Goal: Contribute content: Contribute content

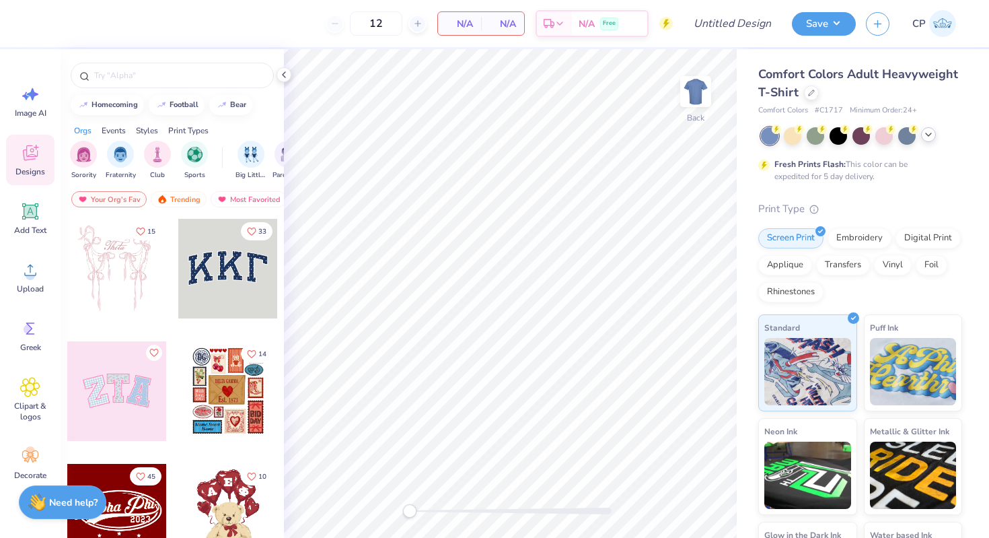
click at [932, 137] on icon at bounding box center [929, 134] width 11 height 11
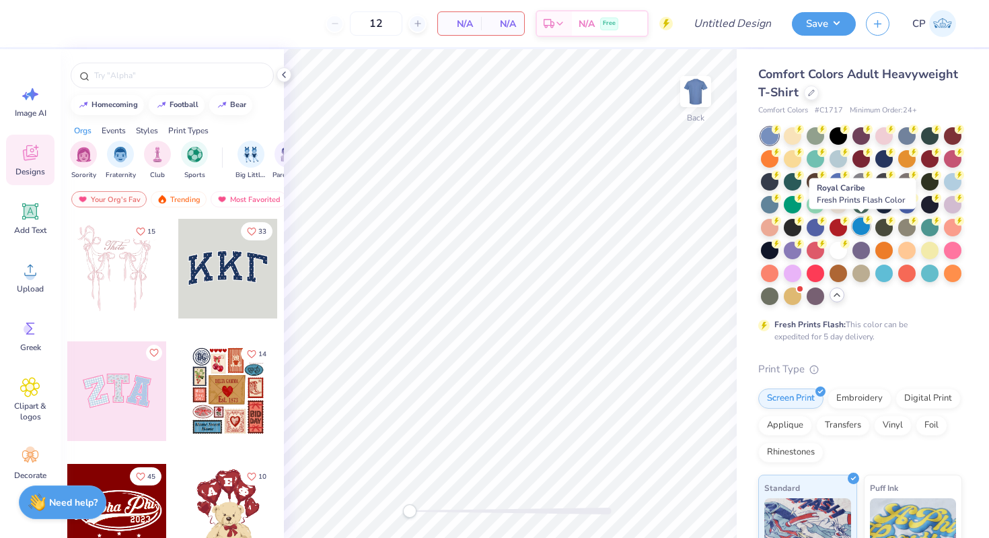
click at [861, 221] on div at bounding box center [862, 226] width 18 height 18
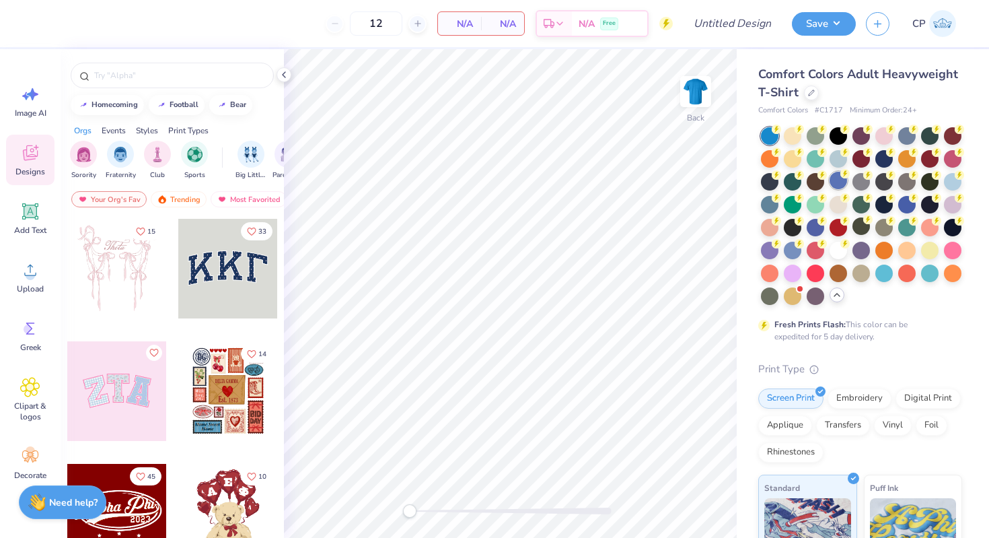
click at [833, 187] on div at bounding box center [839, 181] width 18 height 18
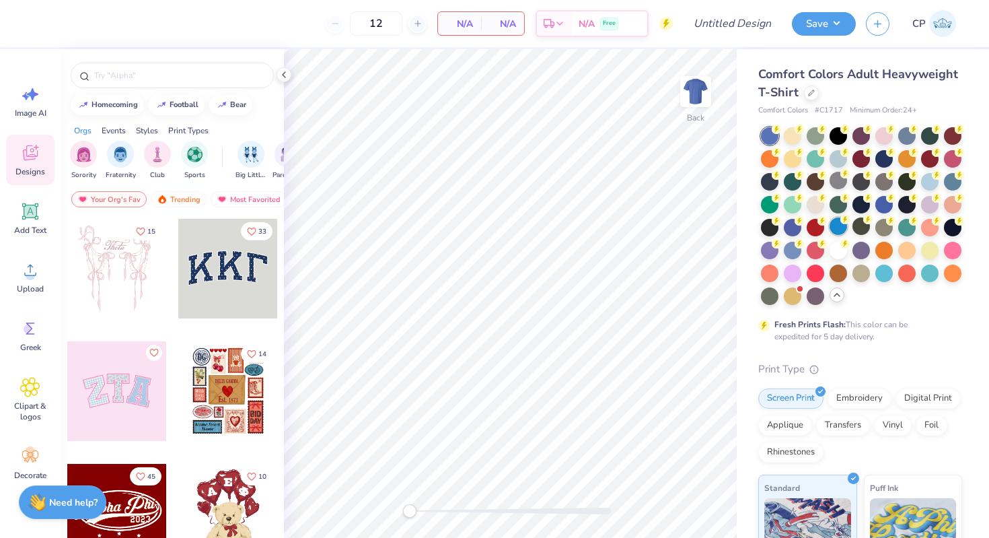
click at [841, 231] on div at bounding box center [839, 226] width 18 height 18
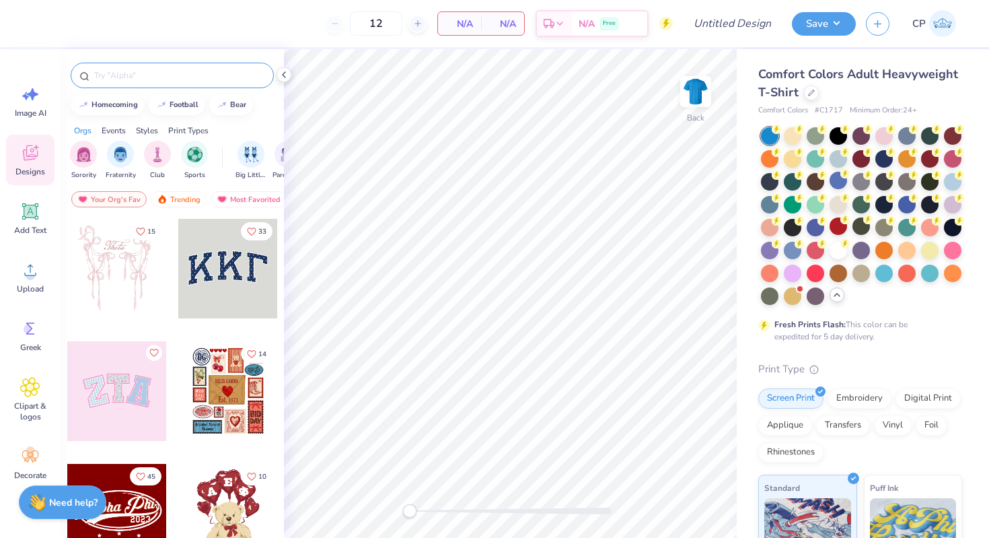
click at [166, 75] on input "text" at bounding box center [179, 75] width 172 height 13
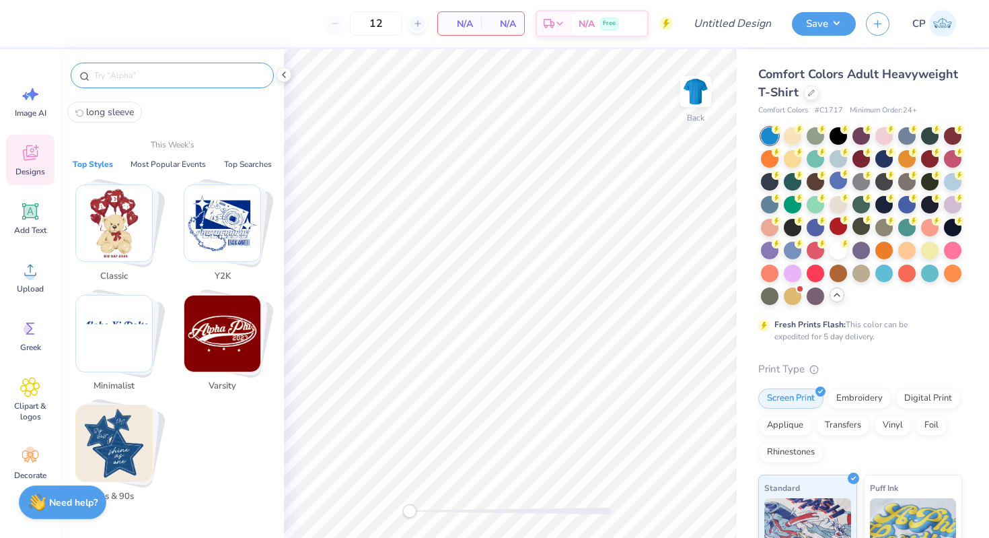
type input "x"
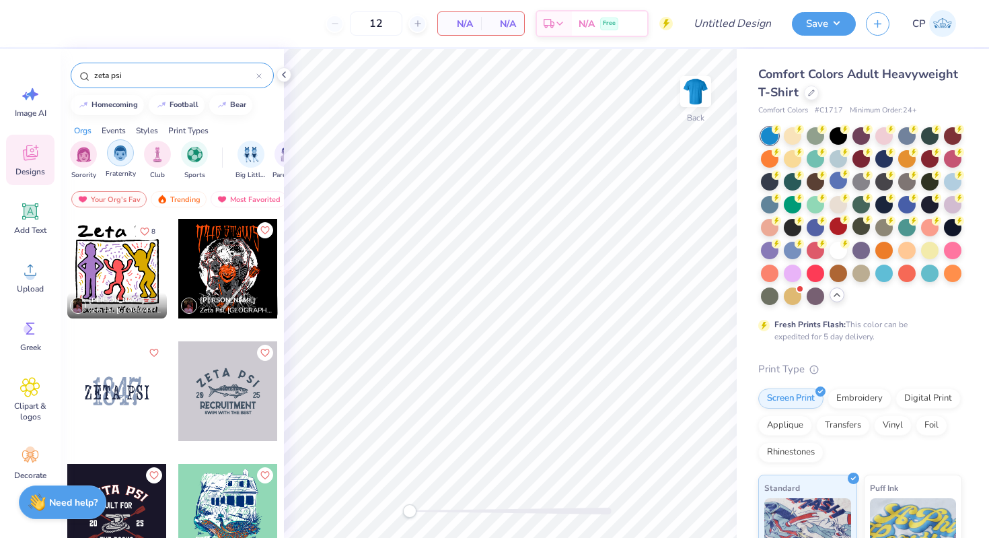
type input "zeta psi"
click at [117, 162] on div "filter for Fraternity" at bounding box center [120, 152] width 27 height 27
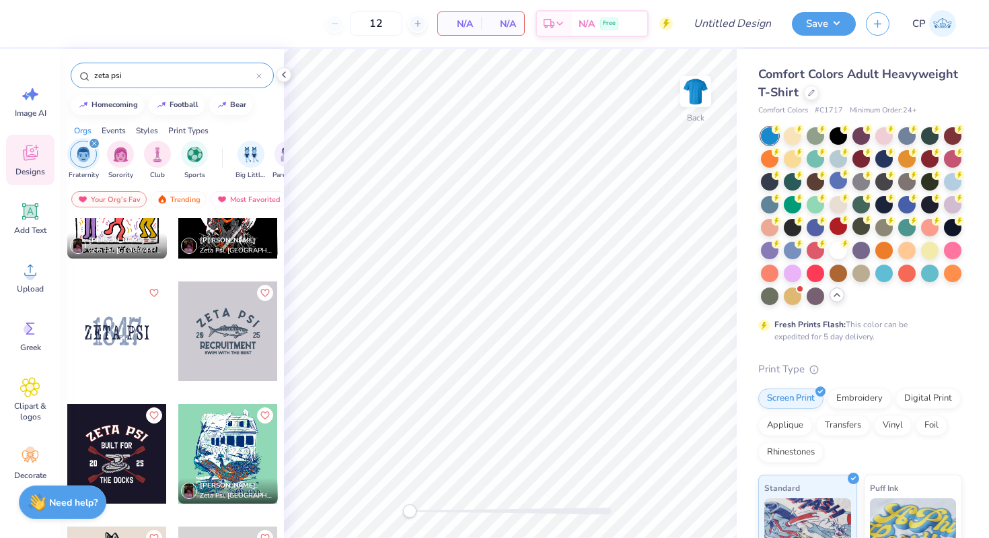
scroll to position [55, 0]
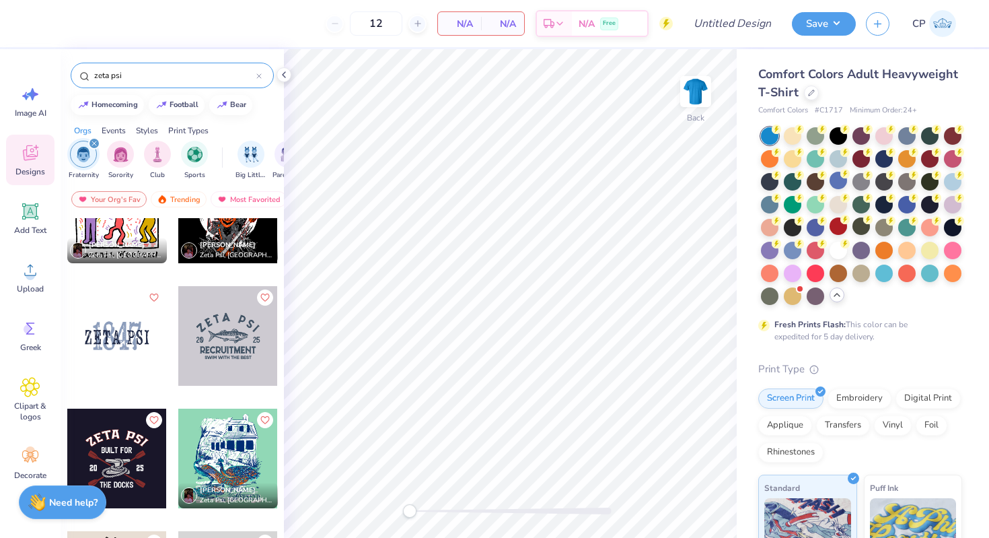
click at [118, 341] on div at bounding box center [117, 336] width 100 height 100
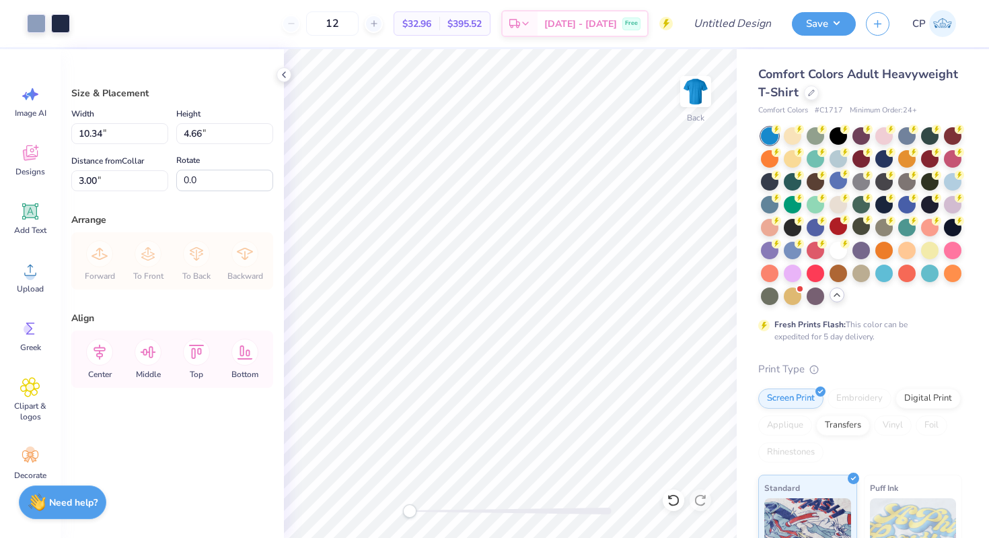
type input "5.20"
type input "2.34"
type input "4.59"
type input "2.07"
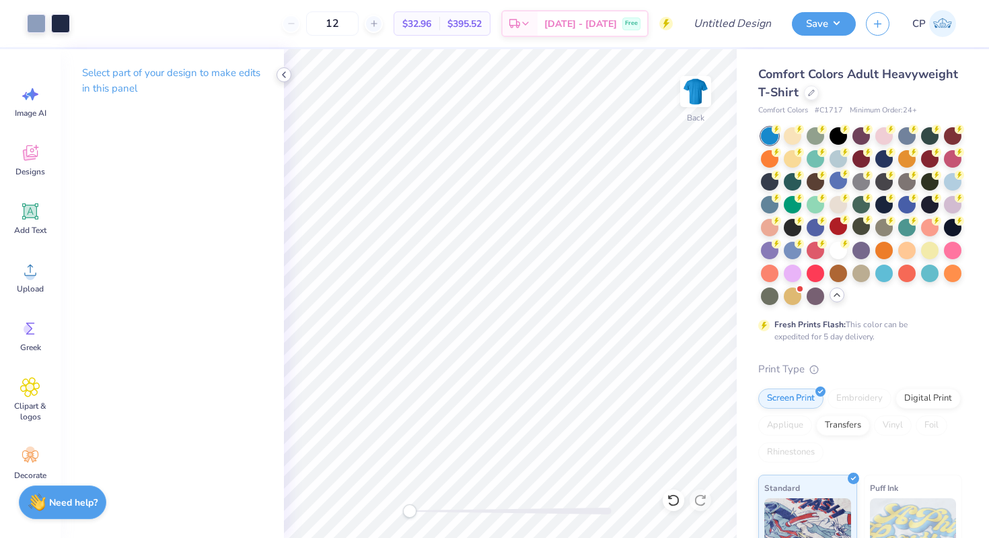
click at [285, 72] on icon at bounding box center [284, 74] width 11 height 11
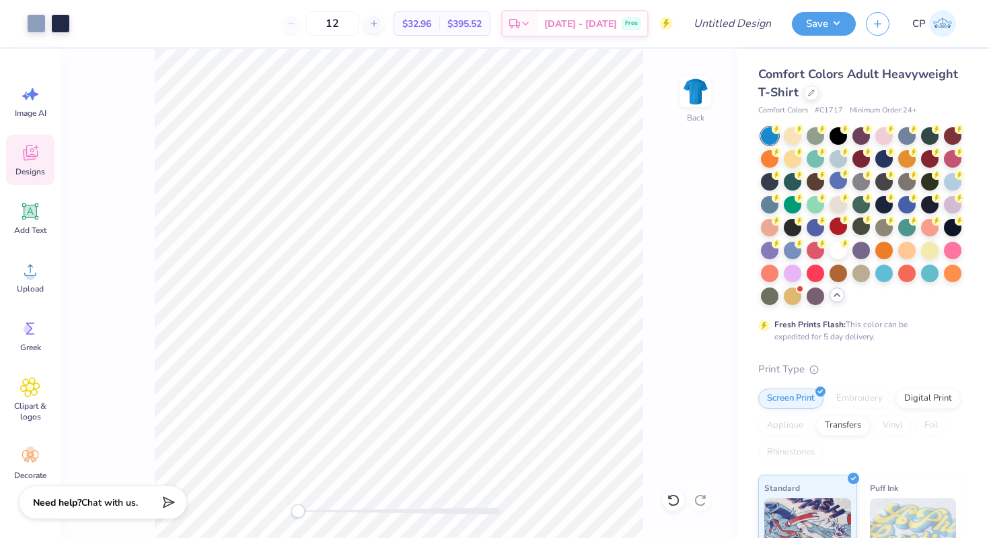
click at [25, 152] on icon at bounding box center [30, 154] width 13 height 11
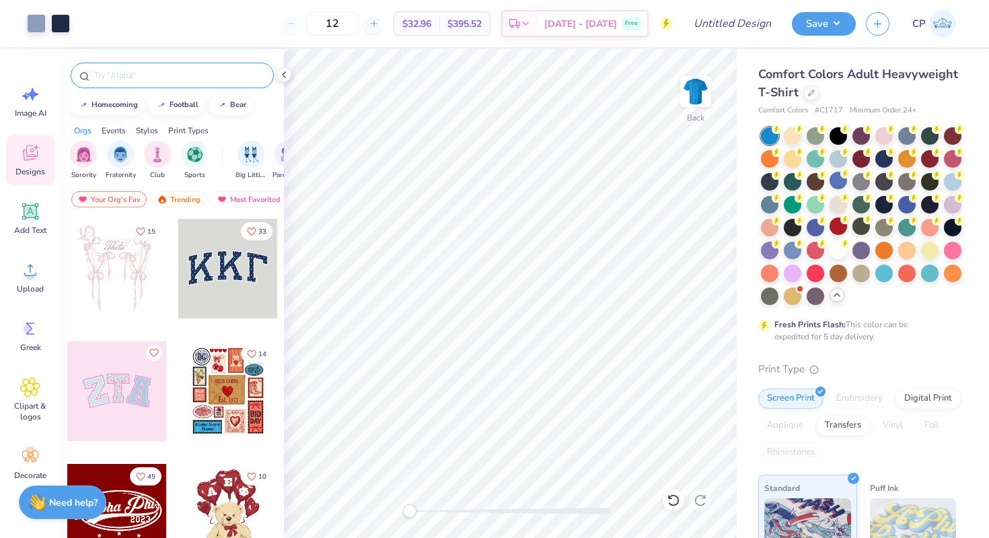
click at [123, 77] on input "text" at bounding box center [179, 75] width 172 height 13
type input "Zeta Psi Rush"
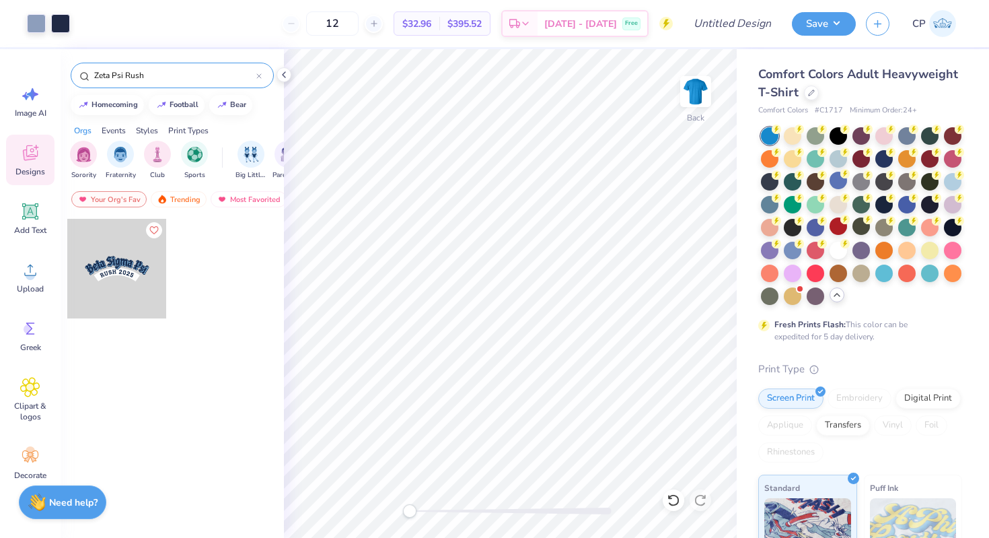
drag, startPoint x: 153, startPoint y: 75, endPoint x: 5, endPoint y: 77, distance: 147.4
click at [5, 77] on div "Art colors 12 $32.96 Per Item $395.52 Total Est. Delivery Oct 8 - 11 Free Desig…" at bounding box center [494, 269] width 989 height 538
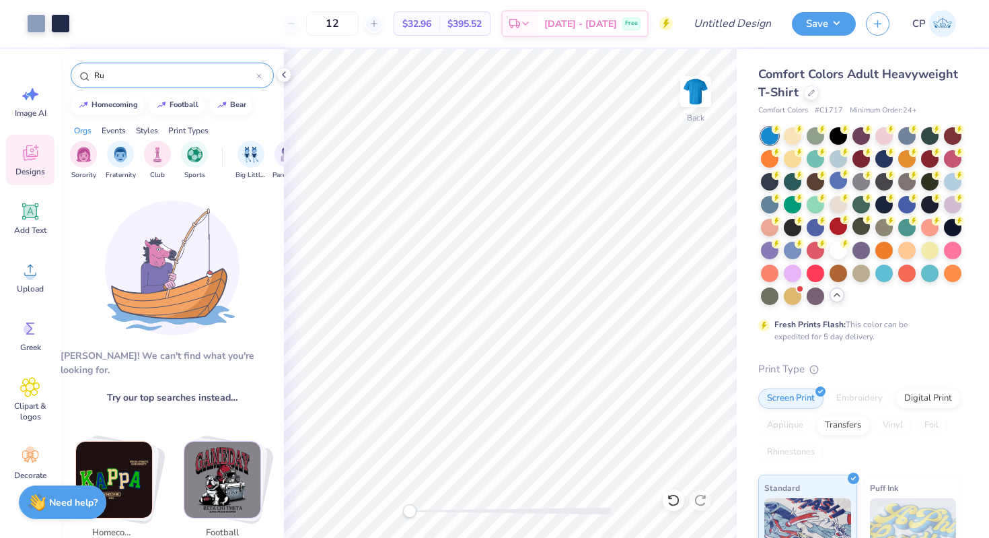
type input "R"
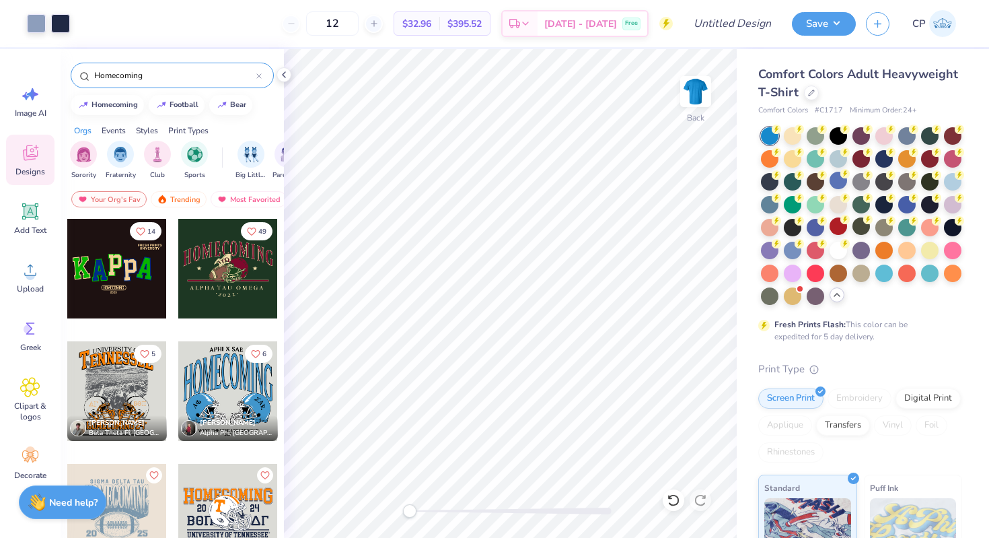
type input "Homecoming"
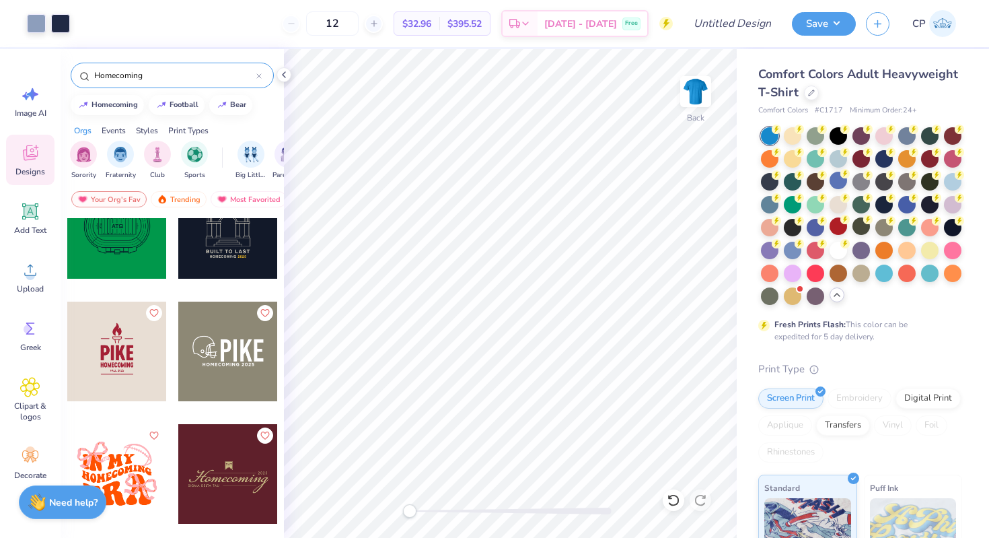
scroll to position [1587, 0]
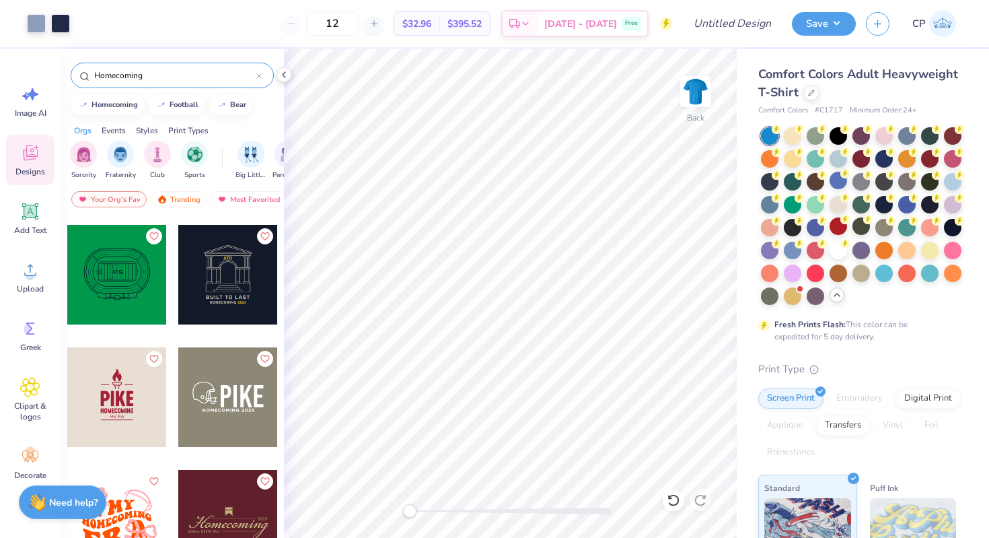
click at [256, 267] on div at bounding box center [228, 275] width 100 height 100
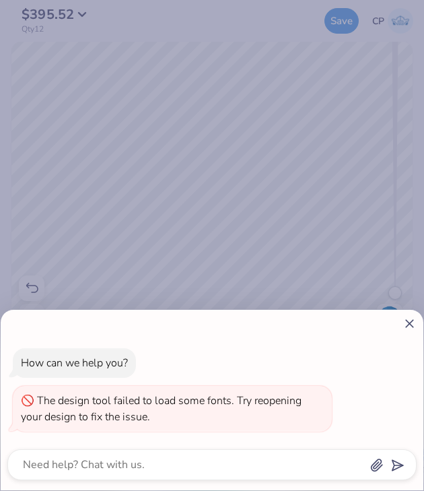
click at [416, 323] on icon at bounding box center [410, 323] width 14 height 14
type textarea "x"
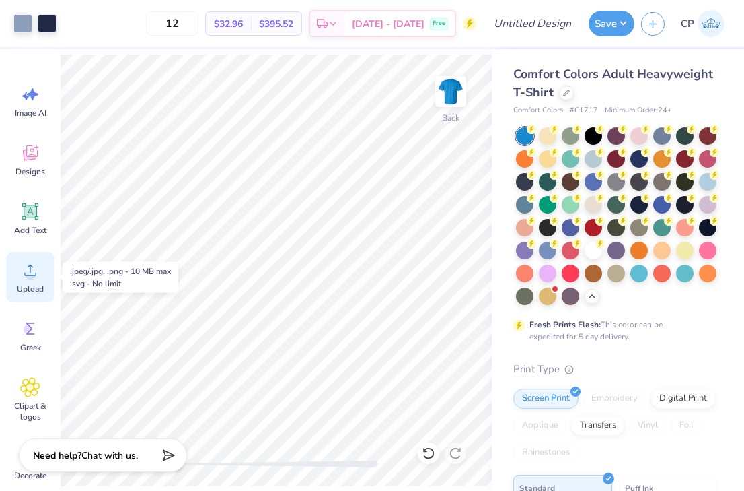
click at [34, 279] on icon at bounding box center [30, 270] width 20 height 20
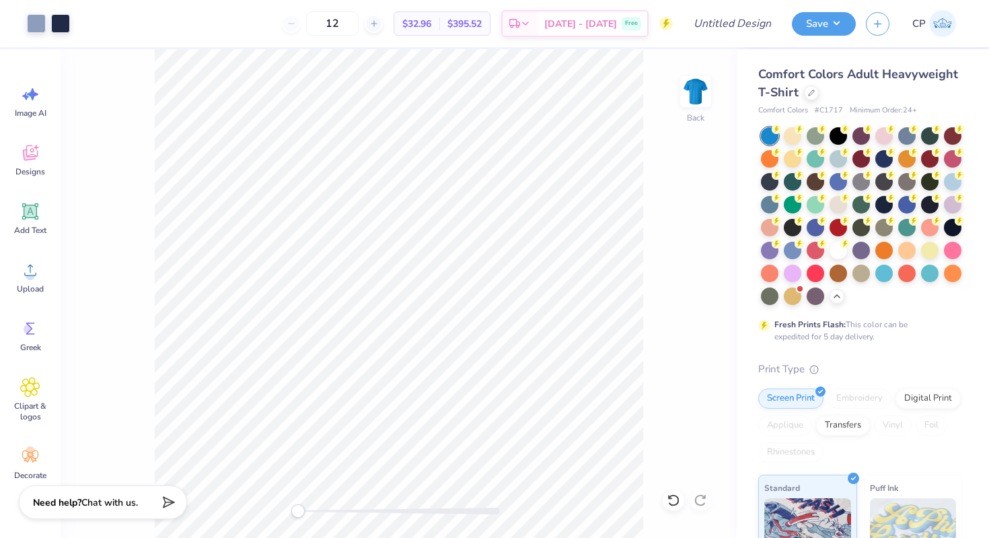
click at [944, 26] on img at bounding box center [943, 23] width 27 height 27
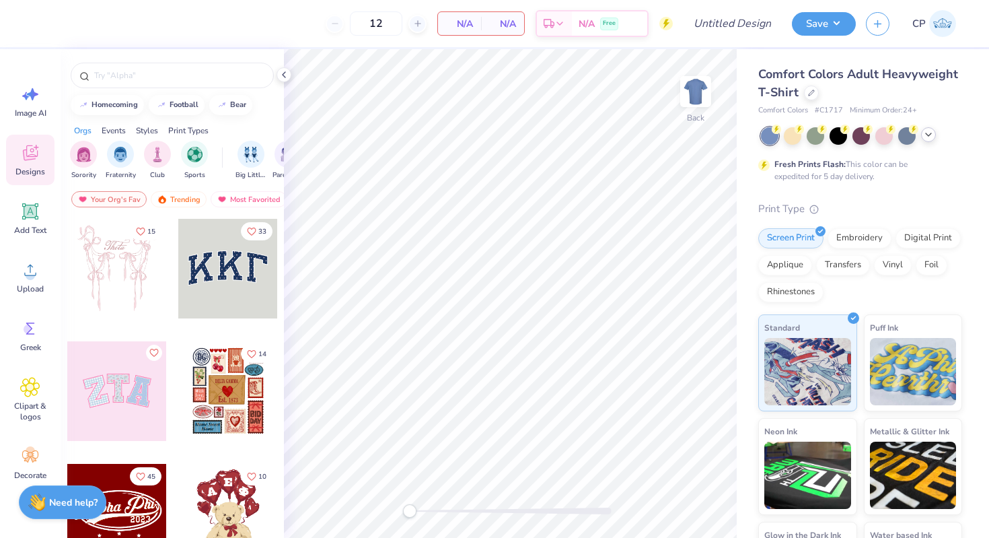
click at [936, 135] on div at bounding box center [928, 134] width 15 height 15
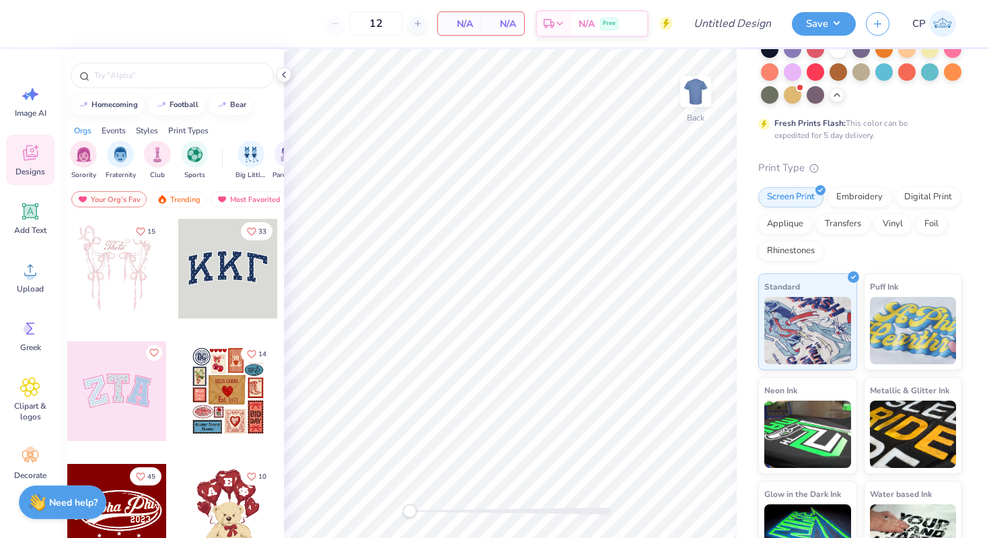
scroll to position [241, 0]
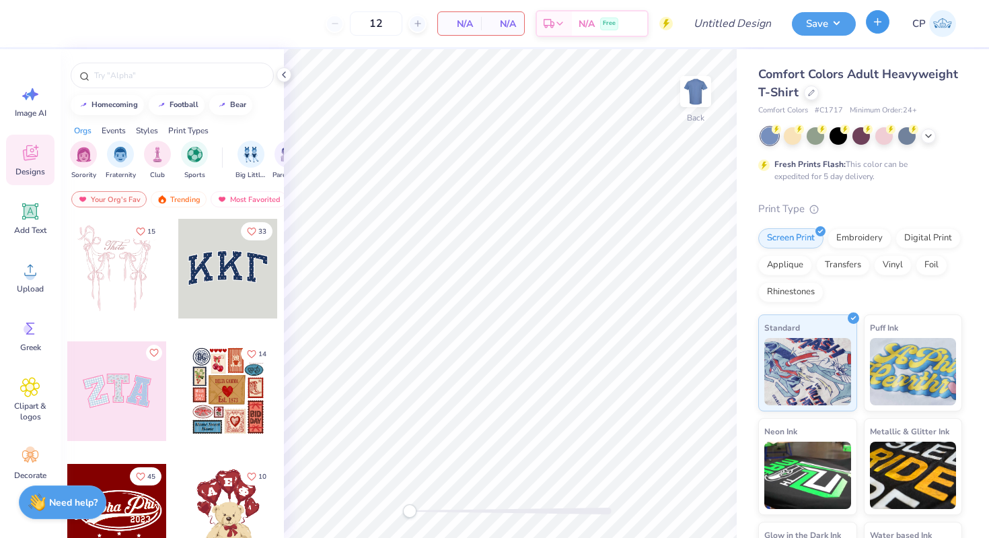
click at [870, 27] on button "button" at bounding box center [878, 22] width 24 height 24
click at [880, 18] on icon "button" at bounding box center [877, 21] width 11 height 11
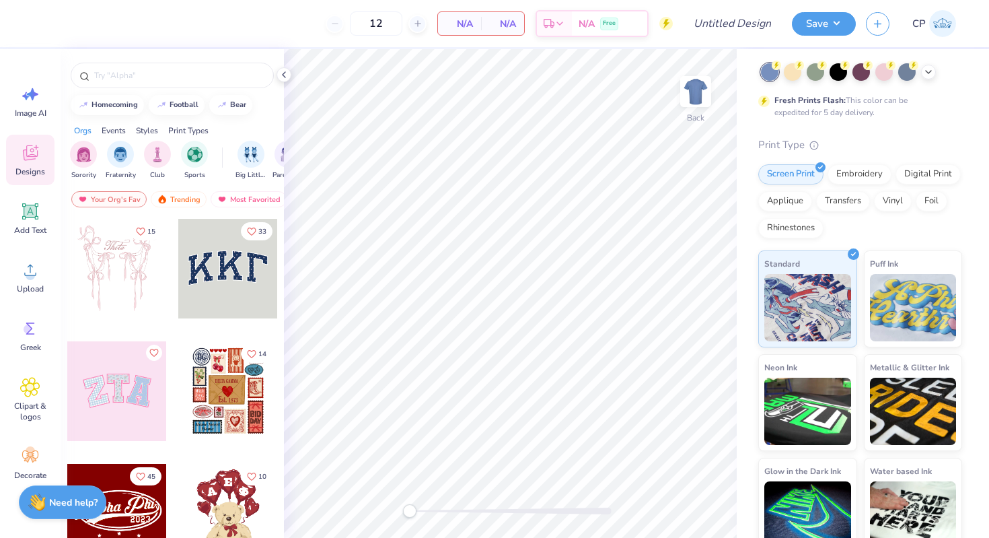
scroll to position [81, 0]
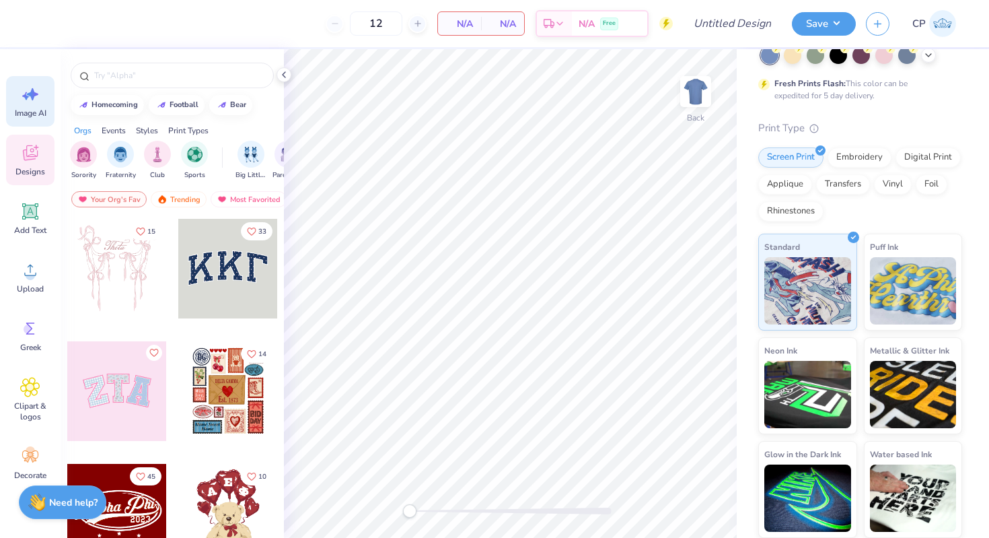
click at [36, 108] on span "Image AI" at bounding box center [31, 113] width 32 height 11
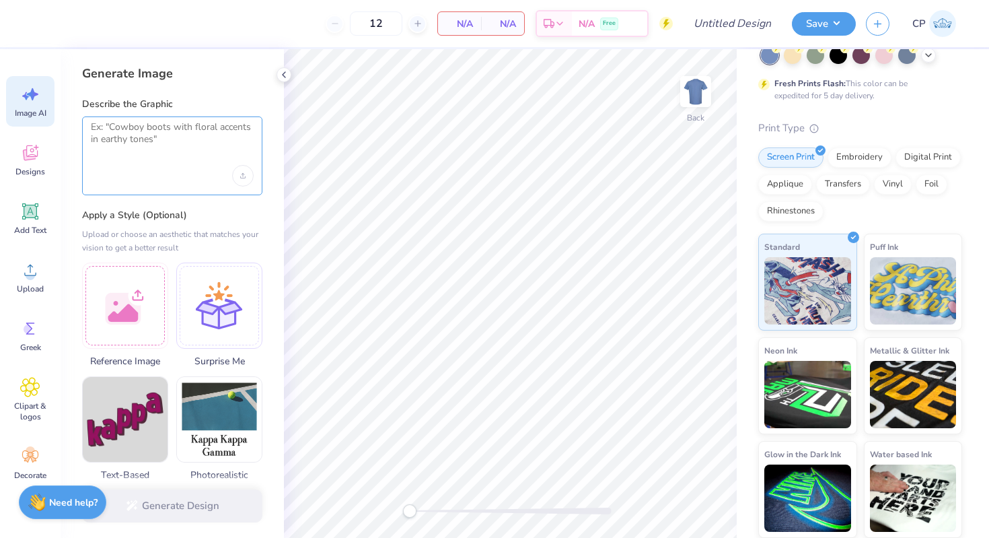
click at [190, 136] on textarea at bounding box center [172, 138] width 163 height 34
click at [243, 177] on icon "Upload image" at bounding box center [242, 176] width 5 height 1
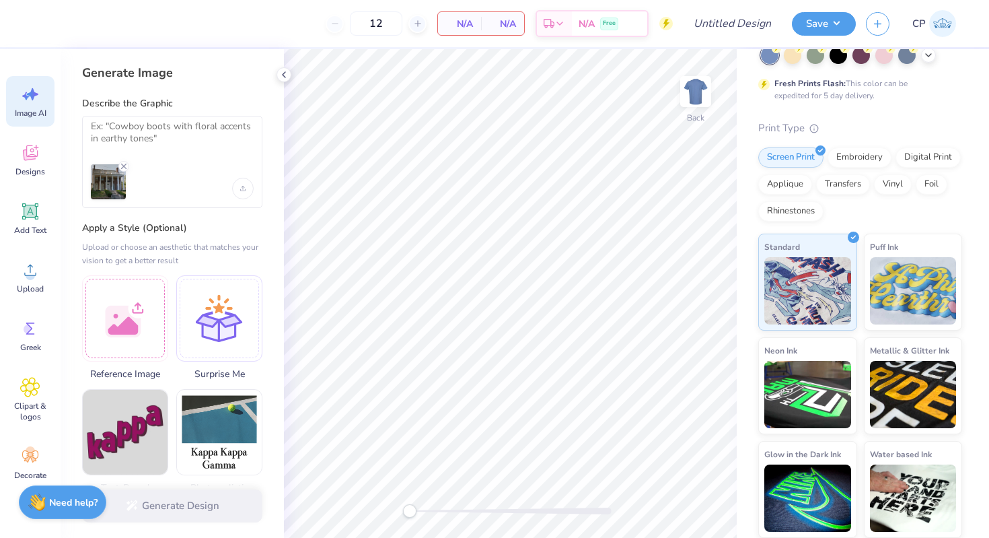
scroll to position [0, 0]
click at [116, 305] on div at bounding box center [125, 317] width 86 height 86
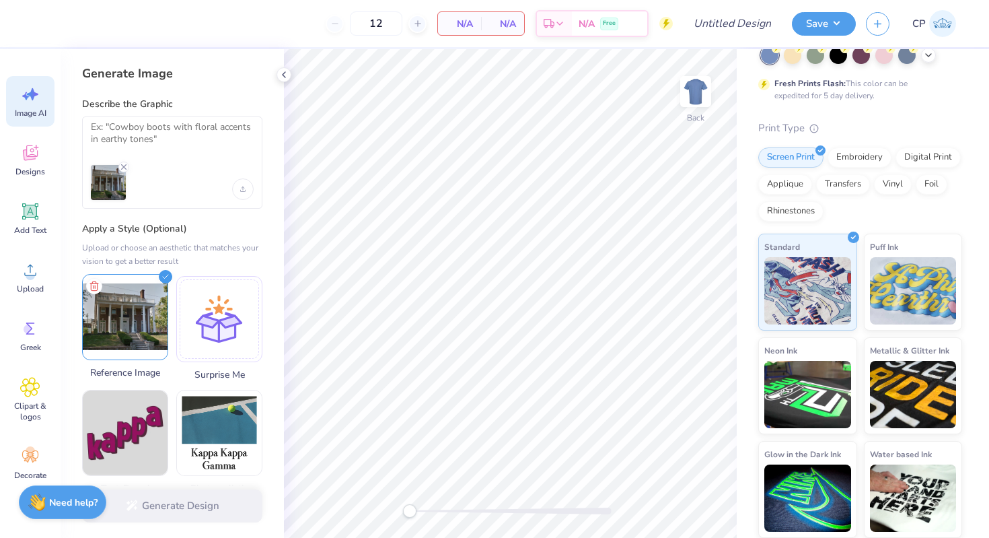
click at [127, 322] on img at bounding box center [125, 317] width 85 height 85
click at [149, 153] on textarea at bounding box center [172, 138] width 163 height 34
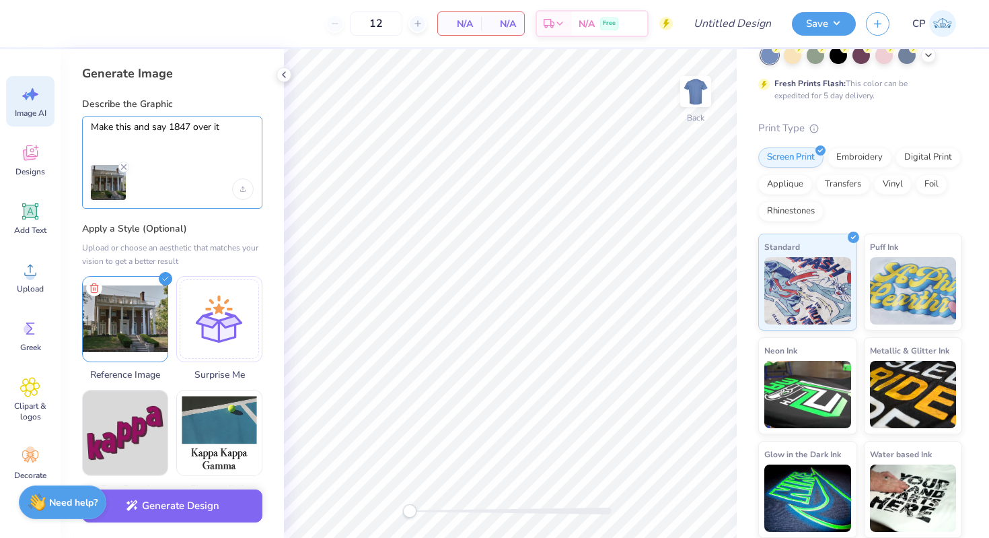
click at [171, 126] on textarea "Make this and say 1847 over it" at bounding box center [172, 138] width 163 height 34
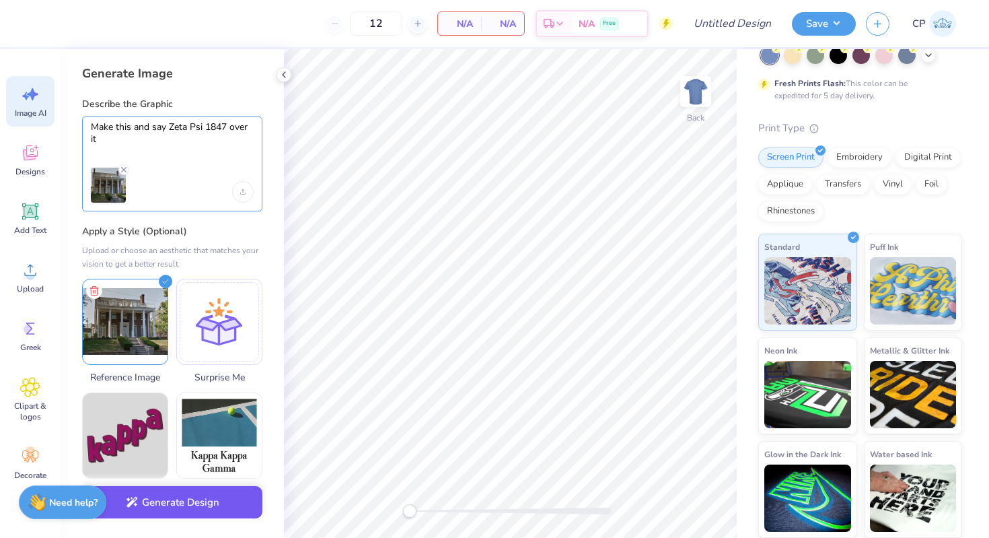
type textarea "Make this and say Zeta Psi 1847 over it"
click at [210, 506] on button "Generate Design" at bounding box center [172, 502] width 180 height 33
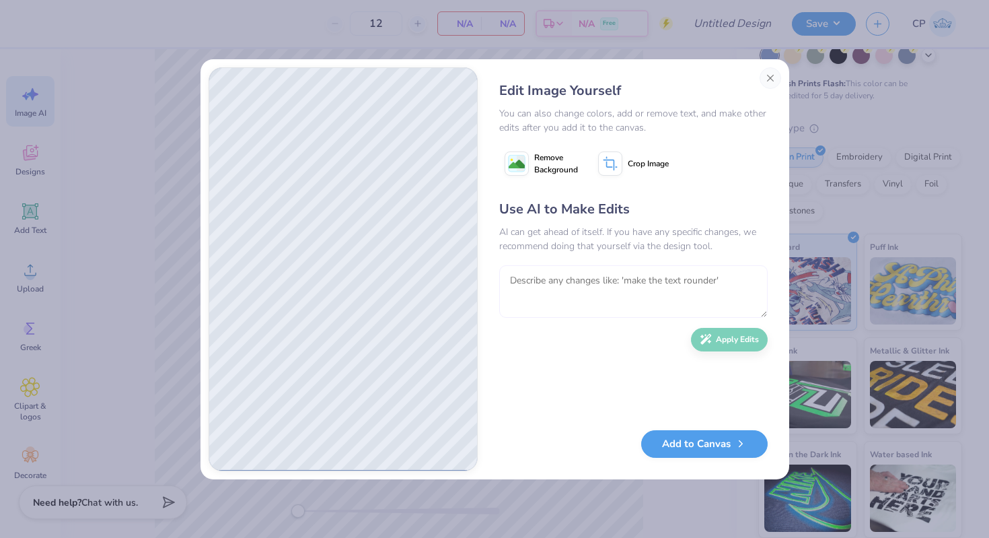
click at [610, 285] on textarea at bounding box center [633, 291] width 269 height 53
type textarea "Under Zeta Psi Do another row that says Homecoming and and in place of 1847 wri…"
click at [738, 347] on button "Apply Edits" at bounding box center [729, 336] width 77 height 24
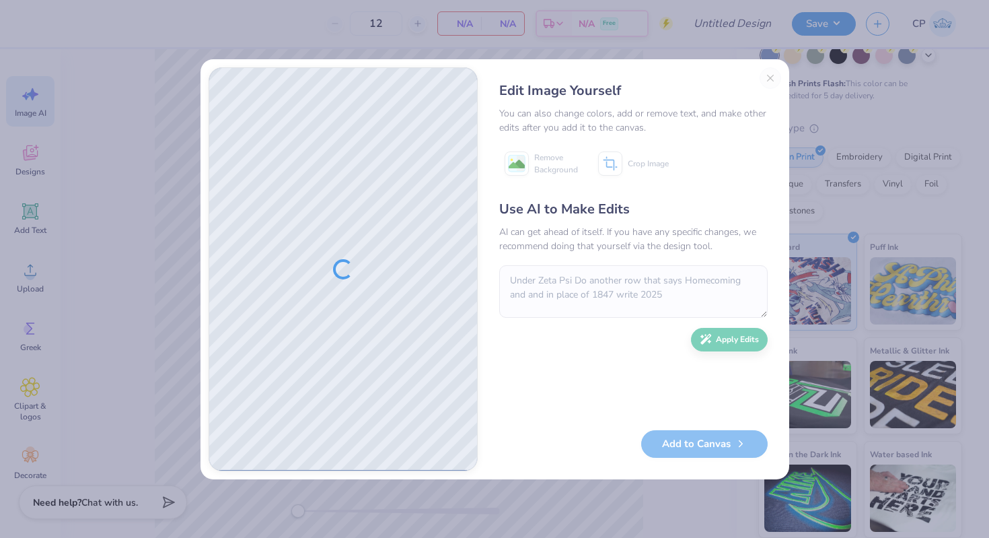
click at [337, 259] on div at bounding box center [343, 269] width 268 height 403
